Goal: Task Accomplishment & Management: Complete application form

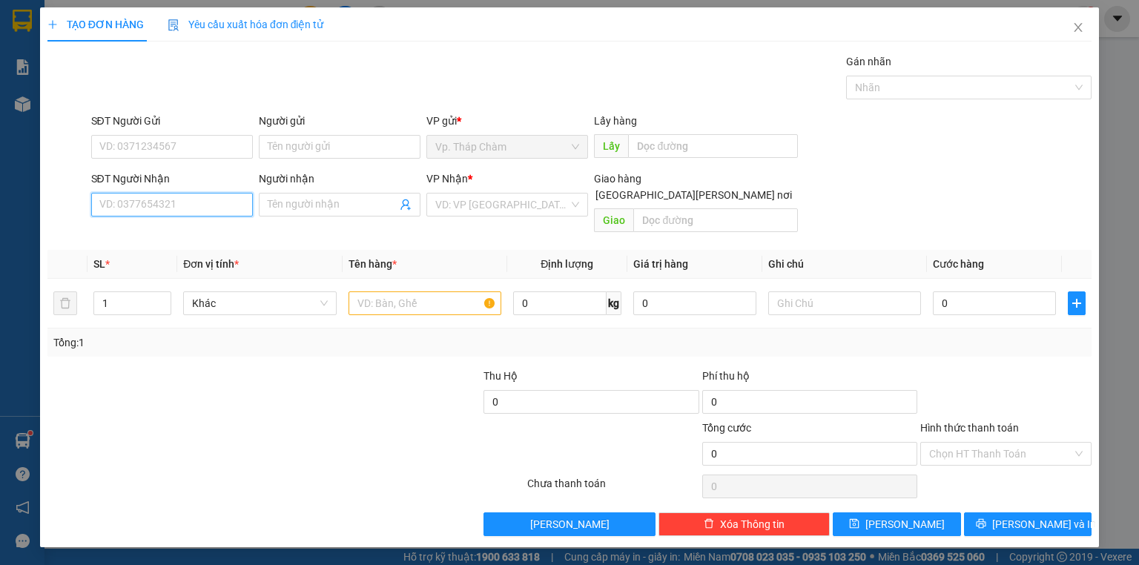
click at [172, 208] on input "SĐT Người Nhận" at bounding box center [172, 205] width 162 height 24
drag, startPoint x: 171, startPoint y: 231, endPoint x: 151, endPoint y: 227, distance: 19.8
click at [167, 229] on div "0964649397 - [PERSON_NAME]" at bounding box center [173, 233] width 146 height 16
type input "0964649397"
type input "NGUYỆT"
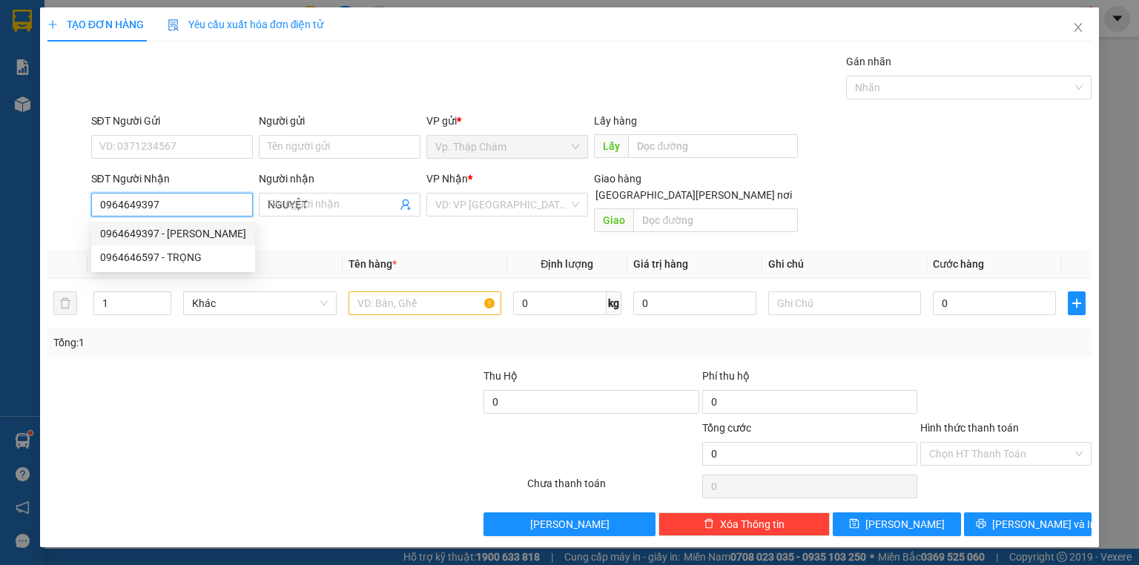
type input "40.000"
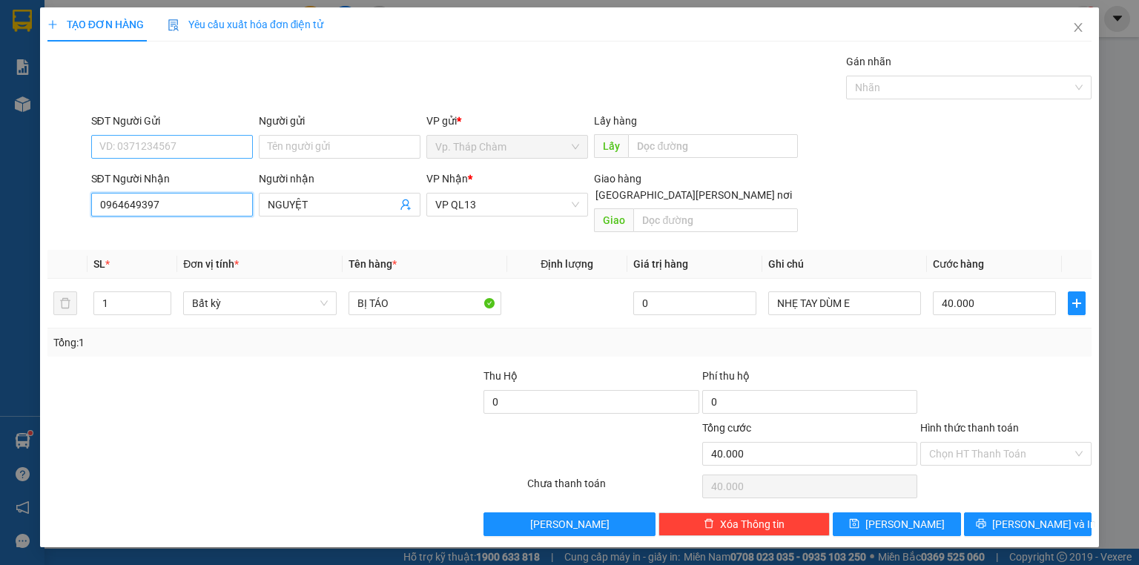
type input "0964649397"
click at [191, 151] on input "SĐT Người Gửi" at bounding box center [172, 147] width 162 height 24
click at [191, 179] on div "0366759507 - NGÂN" at bounding box center [172, 176] width 144 height 16
type input "0366759507"
type input "NGÂN"
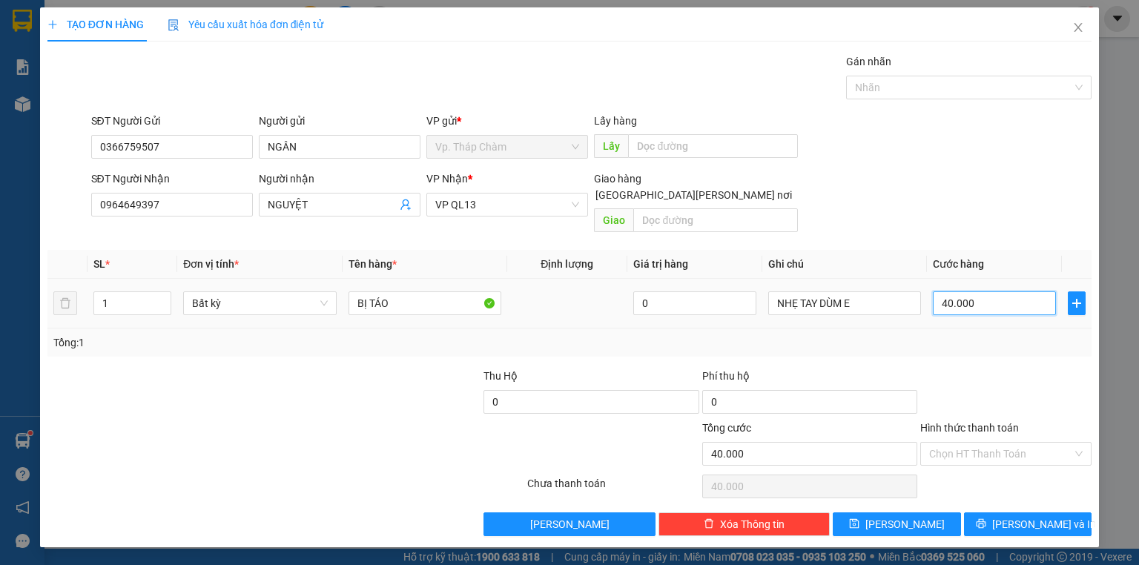
click at [966, 292] on input "40.000" at bounding box center [994, 304] width 123 height 24
type input "0"
type input "3"
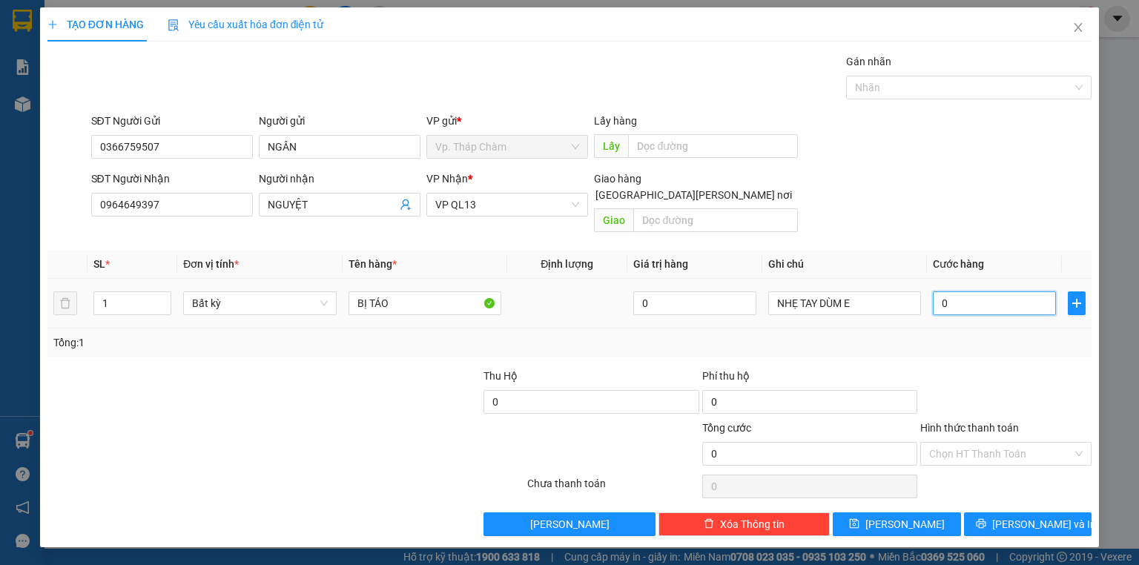
type input "3"
type input "03"
type input "30"
type input "030"
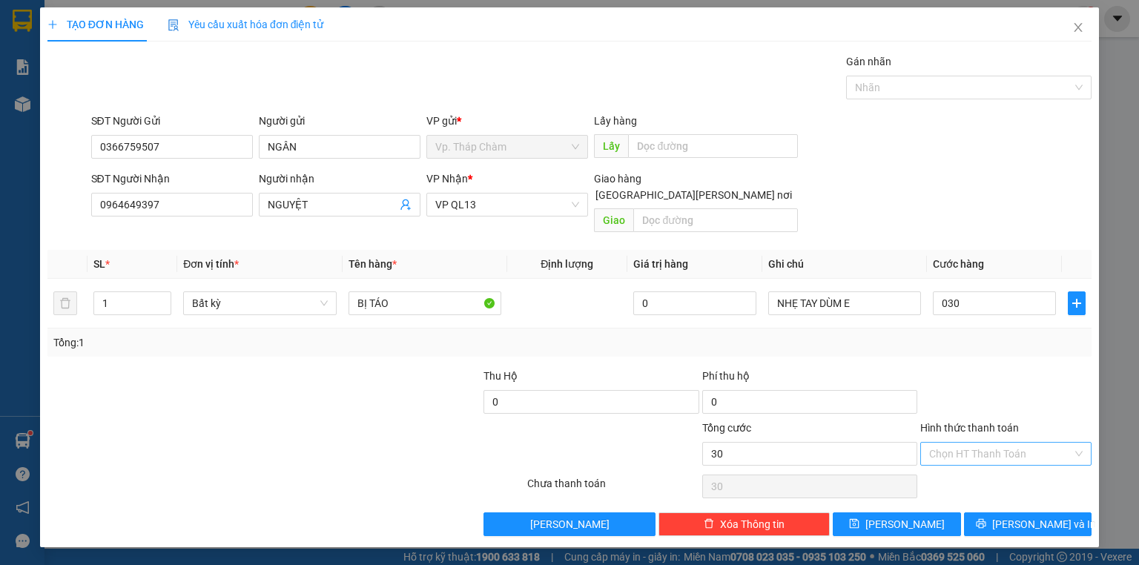
type input "30.000"
click at [1005, 443] on input "Hình thức thanh toán" at bounding box center [1000, 454] width 143 height 22
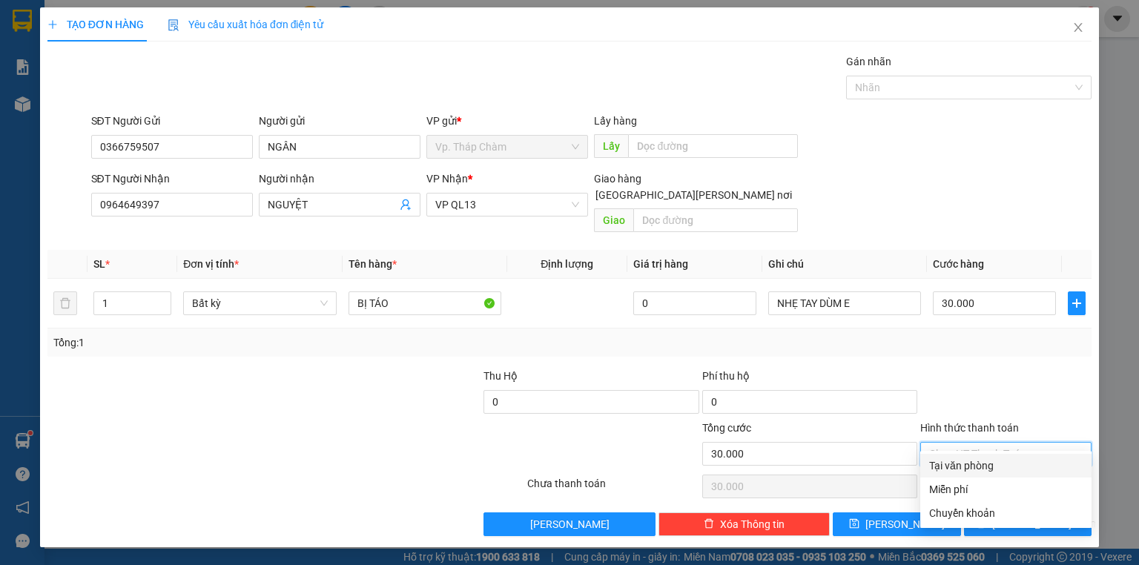
click at [995, 474] on div "Tại văn phòng" at bounding box center [1006, 466] width 171 height 24
type input "0"
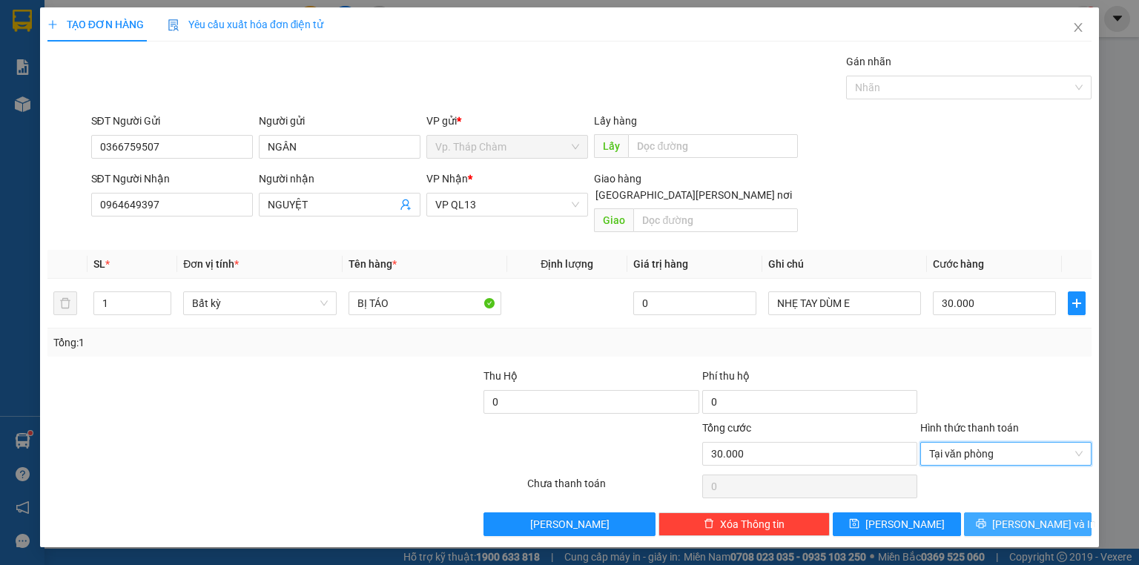
click at [1045, 516] on button "[PERSON_NAME] và In" at bounding box center [1028, 525] width 128 height 24
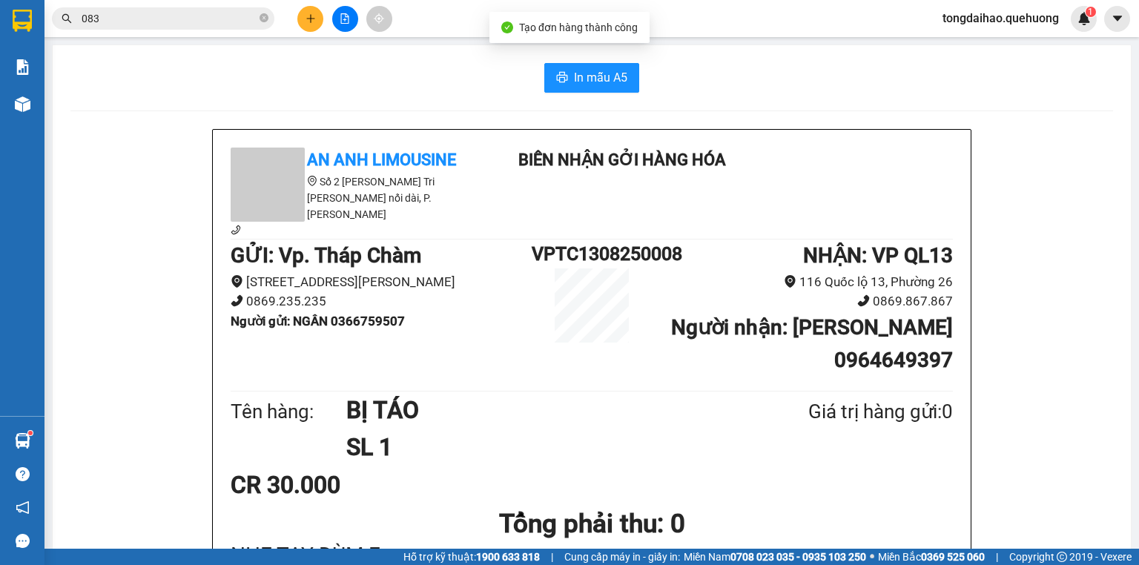
drag, startPoint x: 540, startPoint y: 59, endPoint x: 577, endPoint y: 71, distance: 38.9
click at [577, 71] on span "In mẫu A5" at bounding box center [600, 77] width 53 height 19
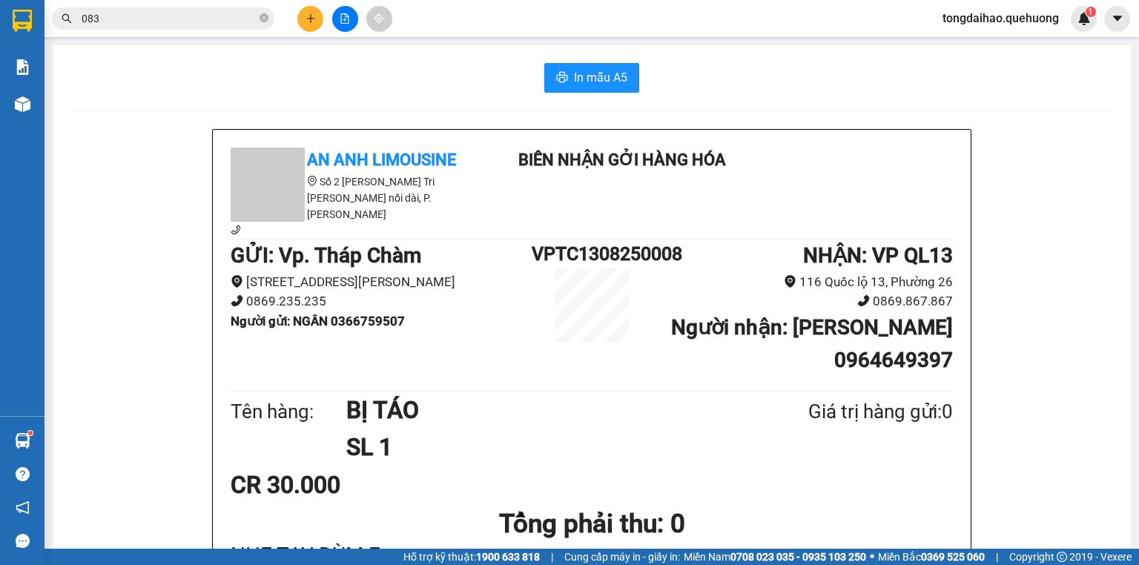
scroll to position [59, 0]
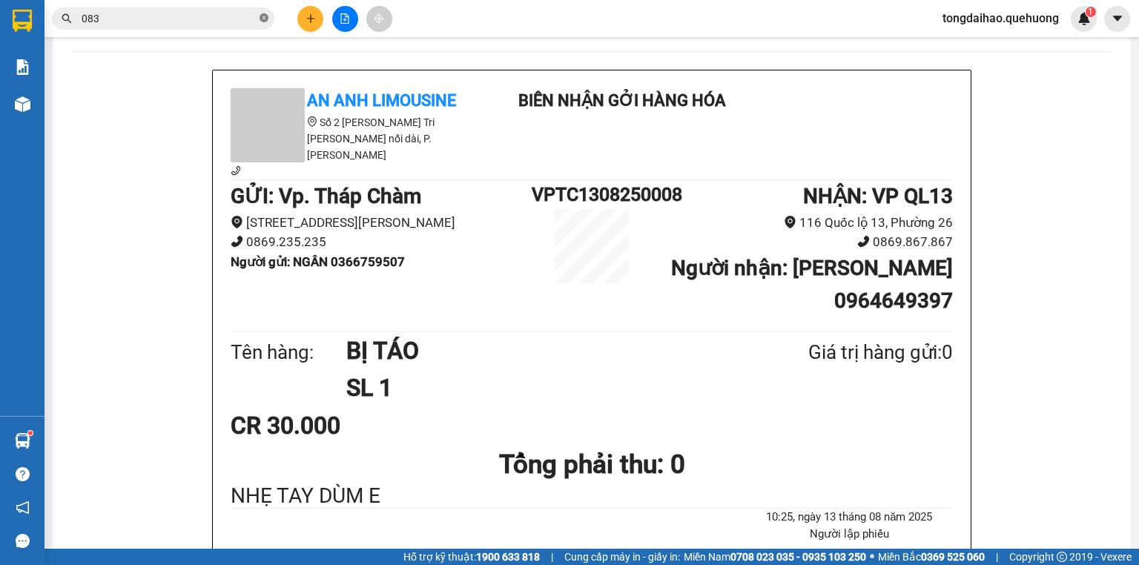
click at [267, 16] on icon "close-circle" at bounding box center [264, 17] width 9 height 9
click at [237, 16] on input "text" at bounding box center [169, 18] width 175 height 16
click at [234, 22] on input "text" at bounding box center [169, 18] width 175 height 16
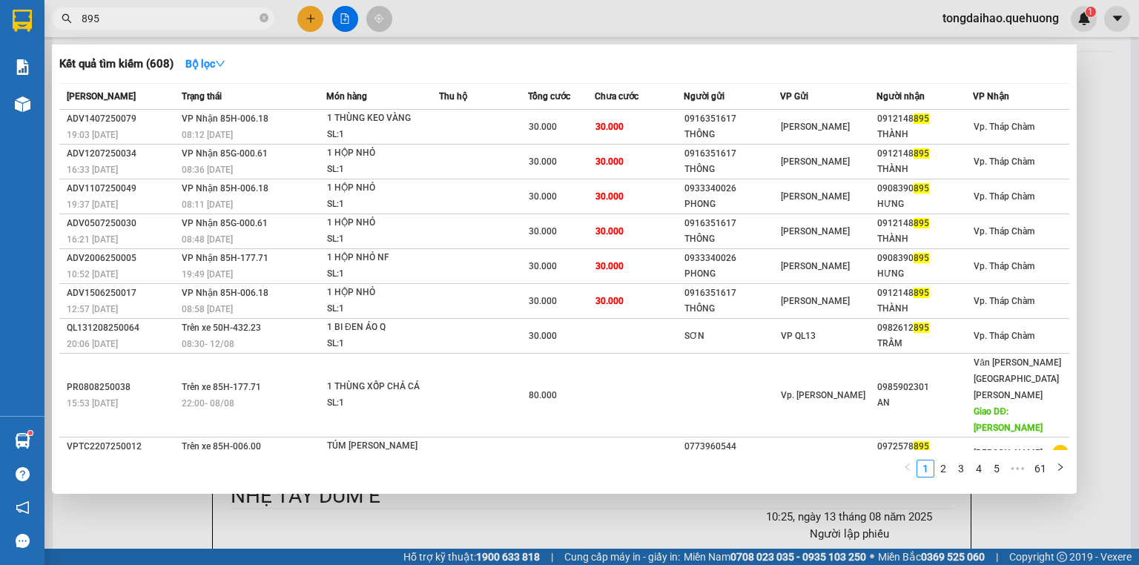
type input "895"
click at [201, 505] on div at bounding box center [569, 282] width 1139 height 565
